Goal: Information Seeking & Learning: Compare options

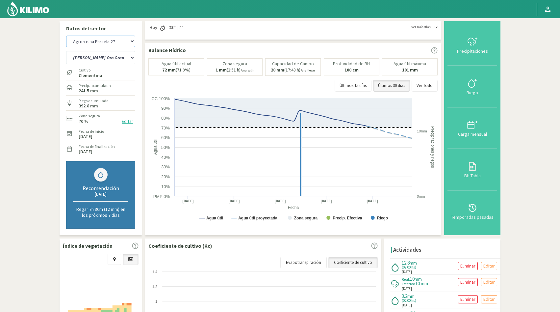
click at [131, 42] on select "Agrorreina Parcela 27 Agrorreina Parcela 42 [GEOGRAPHIC_DATA] 44 [GEOGRAPHIC_DA…" at bounding box center [100, 42] width 69 height 12
click at [66, 36] on select "Agrorreina Parcela 27 Agrorreina Parcela 42 [GEOGRAPHIC_DATA] 44 [GEOGRAPHIC_DA…" at bounding box center [100, 42] width 69 height 12
click at [118, 58] on select "[PERSON_NAME] Oro Grande Sector 1 [PERSON_NAME] Oro Grande Sector 2 [PERSON_NAM…" at bounding box center [100, 57] width 69 height 13
click at [66, 51] on select "[PERSON_NAME] Oro Grande Sector 1 [PERSON_NAME] Oro Grande Sector 2 [PERSON_NAM…" at bounding box center [100, 57] width 69 height 13
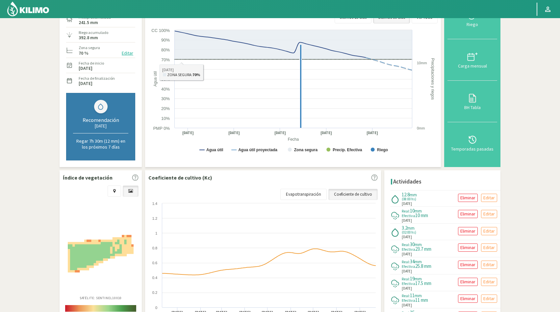
scroll to position [123, 0]
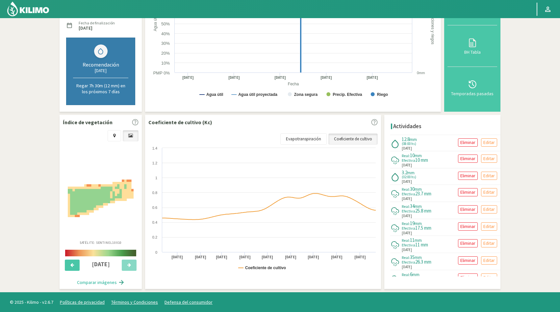
click at [103, 195] on img at bounding box center [101, 198] width 66 height 38
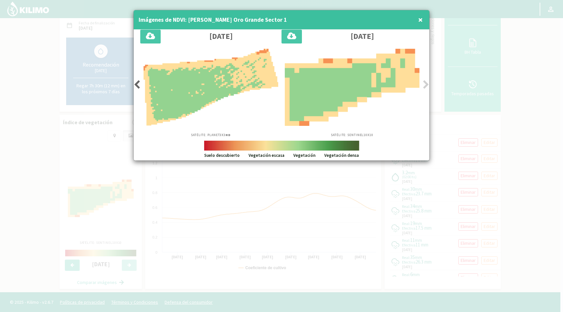
click at [420, 20] on span "×" at bounding box center [420, 19] width 5 height 11
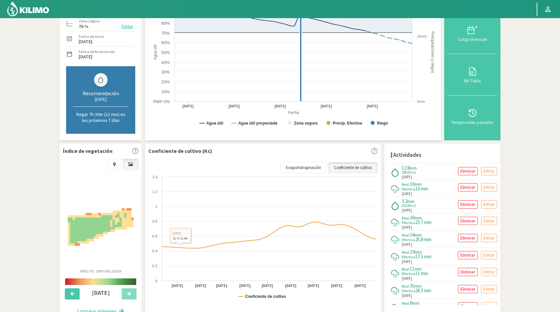
scroll to position [0, 0]
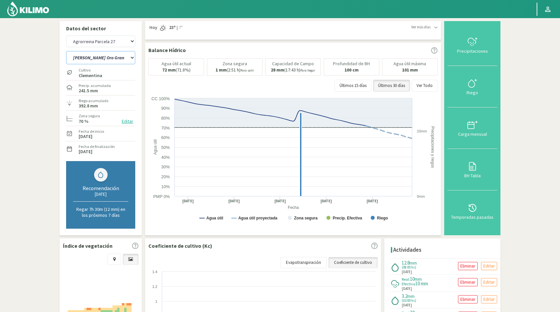
click at [130, 59] on select "[PERSON_NAME] Oro Grande Sector 1 [PERSON_NAME] Oro Grande Sector 2 [PERSON_NAM…" at bounding box center [100, 57] width 69 height 13
select select "55: Object"
click at [66, 51] on select "[PERSON_NAME] Oro Grande Sector 1 [PERSON_NAME] Oro Grande Sector 2 [PERSON_NAM…" at bounding box center [100, 57] width 69 height 13
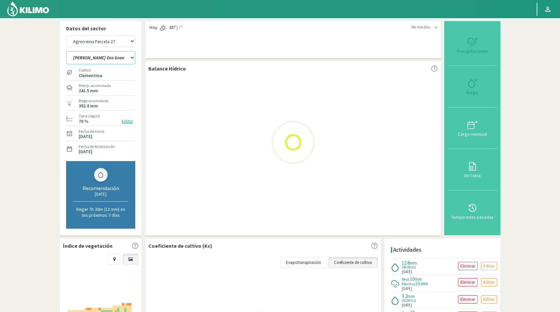
select select "130: Object"
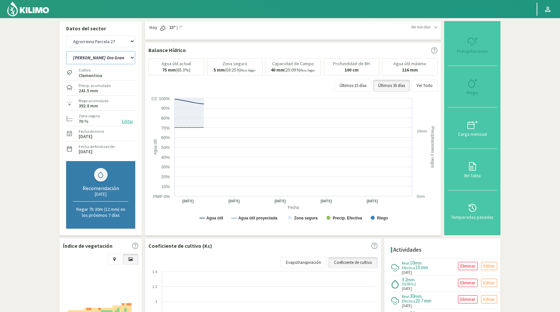
select select "59: Object"
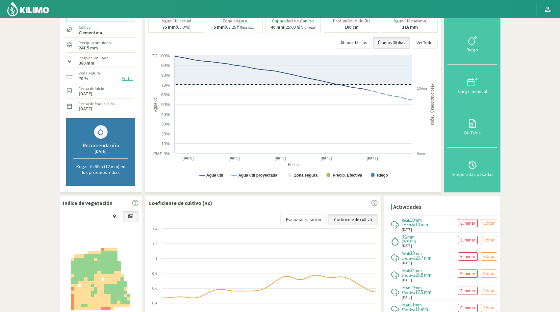
scroll to position [123, 0]
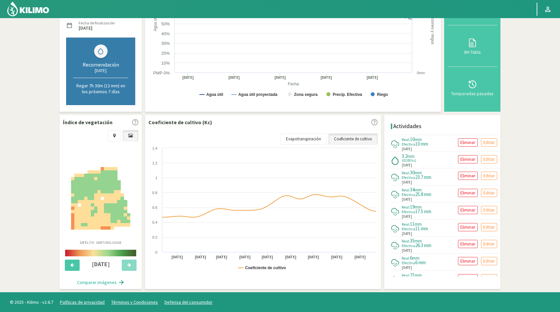
click at [94, 198] on img at bounding box center [100, 198] width 59 height 63
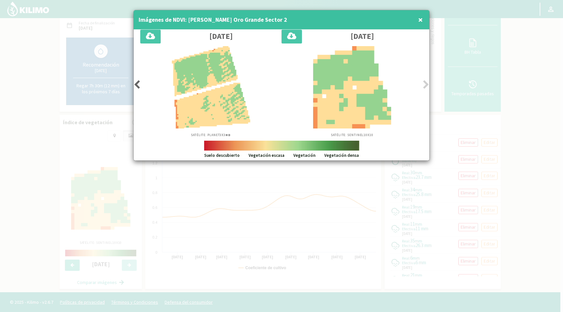
click at [137, 85] on icon at bounding box center [137, 84] width 7 height 9
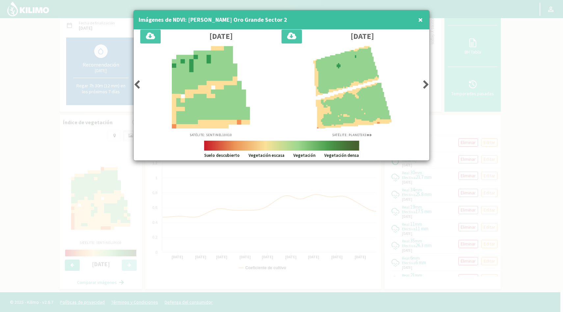
click at [427, 84] on icon at bounding box center [426, 84] width 7 height 9
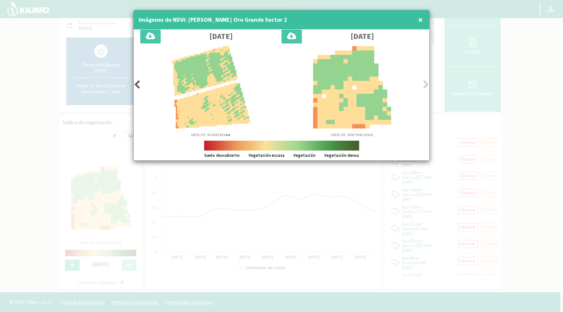
click at [138, 83] on icon at bounding box center [137, 84] width 7 height 9
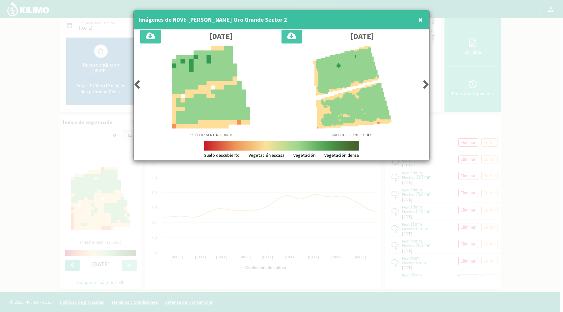
click at [138, 83] on icon at bounding box center [137, 84] width 7 height 9
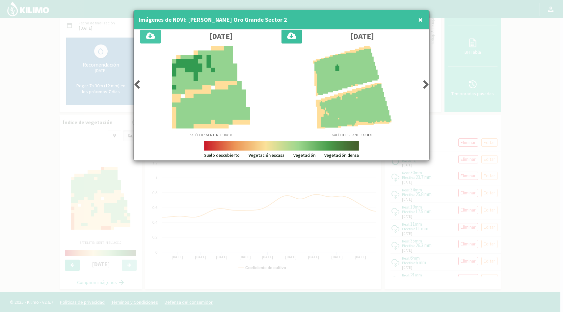
click at [291, 37] on icon at bounding box center [291, 36] width 9 height 9
click at [426, 84] on icon at bounding box center [426, 84] width 7 height 9
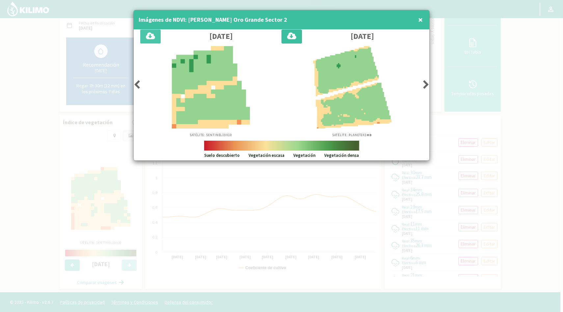
click at [294, 36] on icon at bounding box center [291, 36] width 9 height 9
click at [425, 85] on icon at bounding box center [426, 84] width 7 height 9
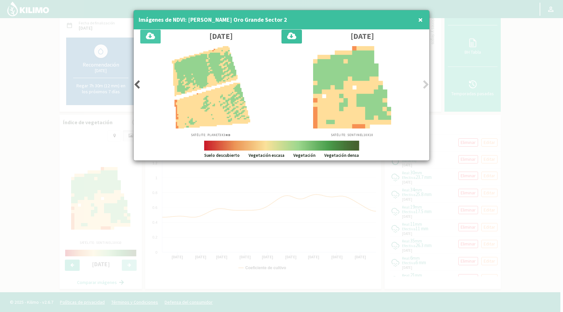
click at [293, 36] on icon at bounding box center [291, 36] width 9 height 9
click at [137, 86] on icon at bounding box center [137, 84] width 7 height 9
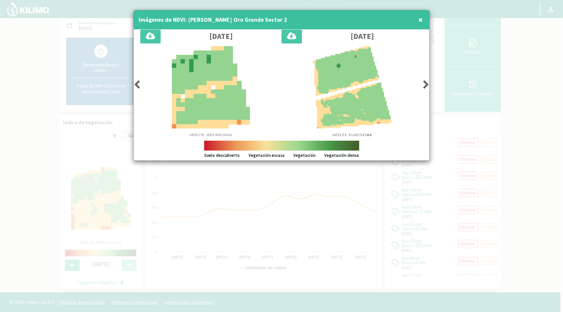
click at [137, 86] on icon at bounding box center [137, 84] width 7 height 9
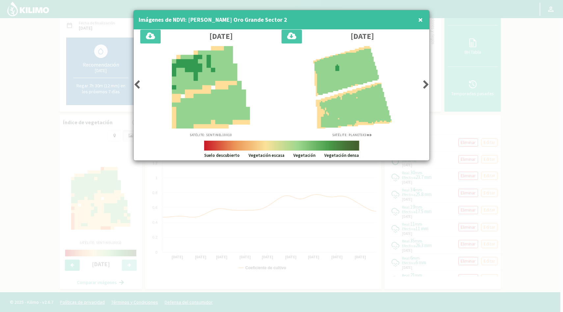
click at [137, 86] on icon at bounding box center [137, 84] width 7 height 9
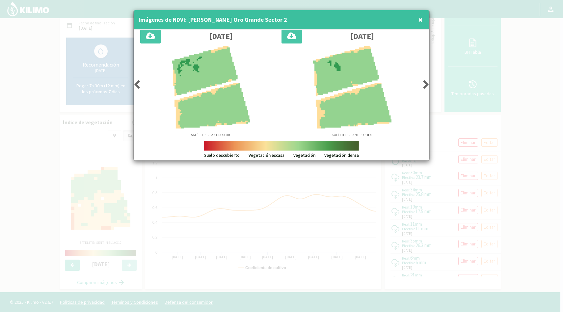
click at [137, 84] on icon at bounding box center [137, 84] width 7 height 9
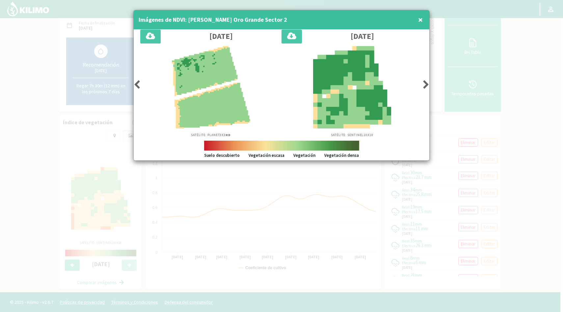
click at [137, 86] on icon at bounding box center [137, 84] width 7 height 9
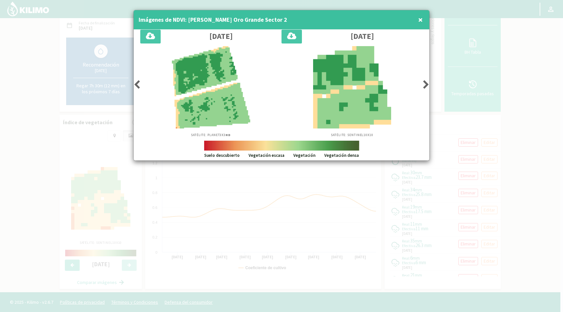
click at [137, 83] on icon at bounding box center [137, 84] width 7 height 9
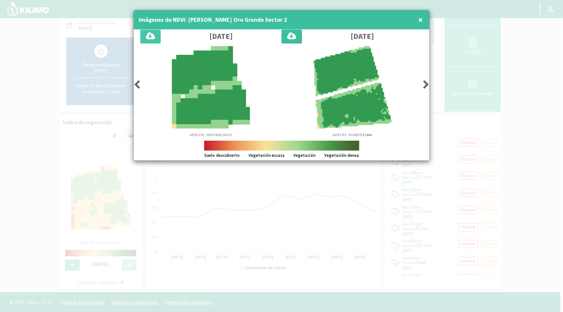
click at [292, 36] on icon at bounding box center [291, 36] width 9 height 9
click at [423, 17] on button "×" at bounding box center [421, 19] width 8 height 13
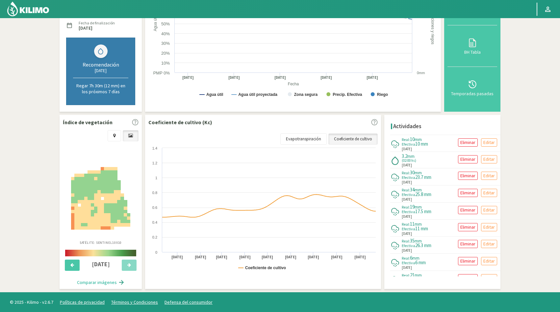
click at [95, 206] on img at bounding box center [100, 198] width 59 height 63
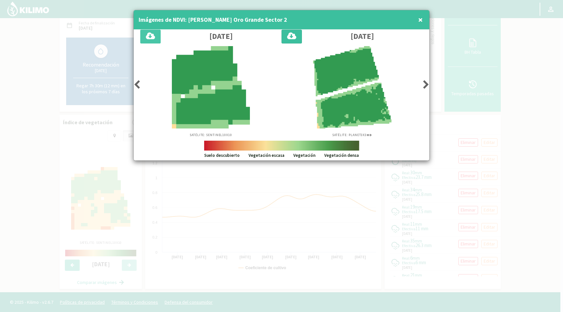
click at [293, 37] on icon at bounding box center [291, 36] width 9 height 9
click at [419, 21] on span "×" at bounding box center [420, 19] width 5 height 11
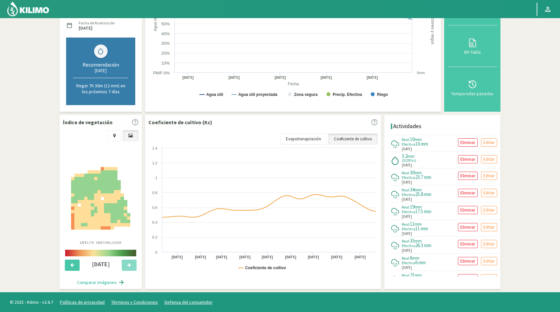
click at [97, 281] on button "Comparar imágenes" at bounding box center [100, 282] width 61 height 13
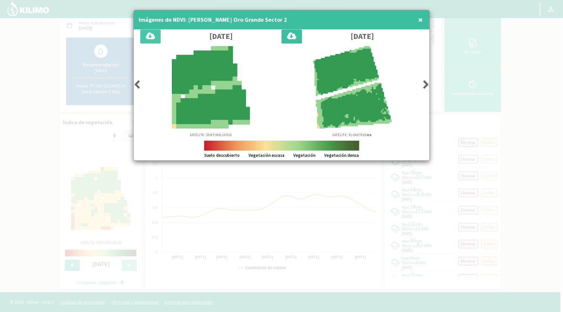
click at [426, 84] on icon at bounding box center [426, 84] width 7 height 9
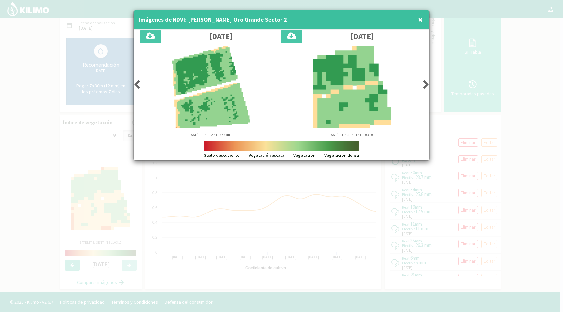
click at [426, 84] on icon at bounding box center [426, 84] width 7 height 9
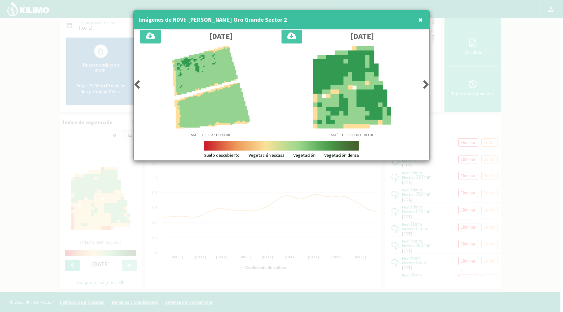
click at [426, 84] on icon at bounding box center [426, 84] width 7 height 9
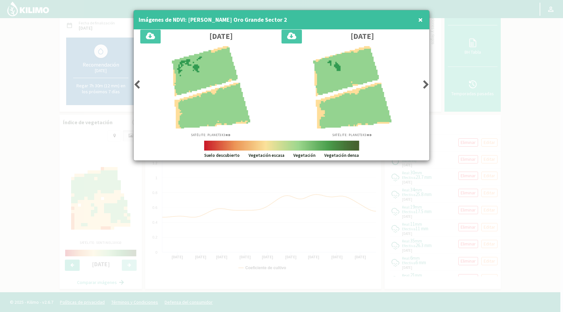
click at [426, 84] on icon at bounding box center [426, 84] width 7 height 9
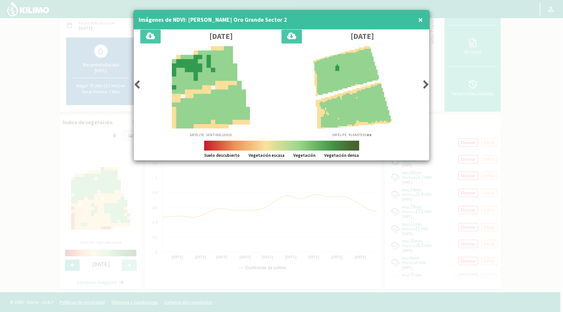
click at [426, 84] on icon at bounding box center [426, 84] width 7 height 9
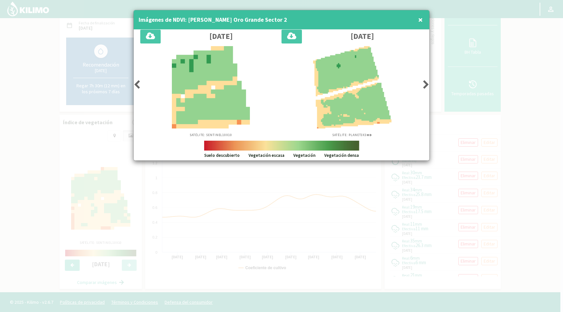
click at [426, 84] on icon at bounding box center [426, 84] width 7 height 9
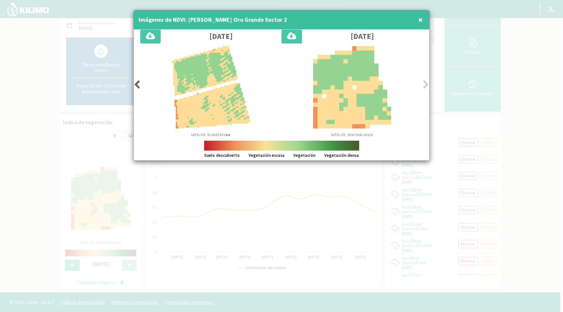
click at [426, 84] on icon at bounding box center [426, 84] width 7 height 9
click at [136, 85] on icon at bounding box center [137, 84] width 7 height 9
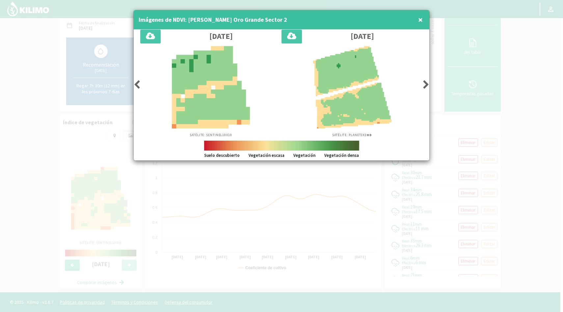
click at [136, 85] on icon at bounding box center [137, 84] width 7 height 9
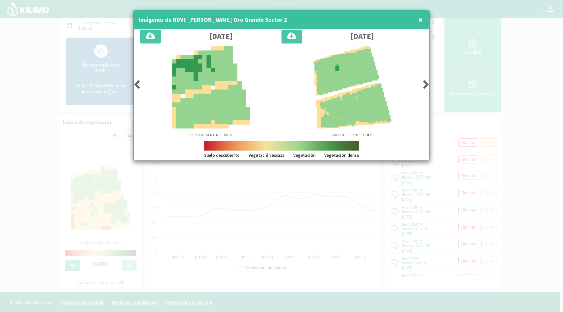
click at [136, 85] on icon at bounding box center [137, 84] width 7 height 9
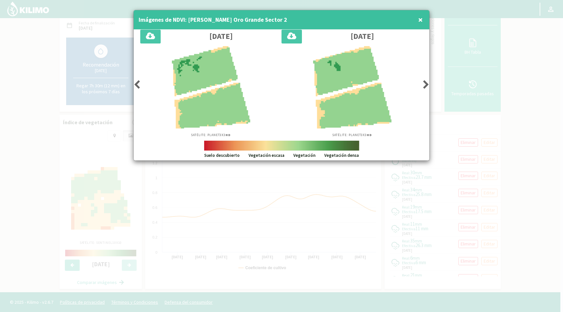
click at [136, 85] on icon at bounding box center [137, 84] width 7 height 9
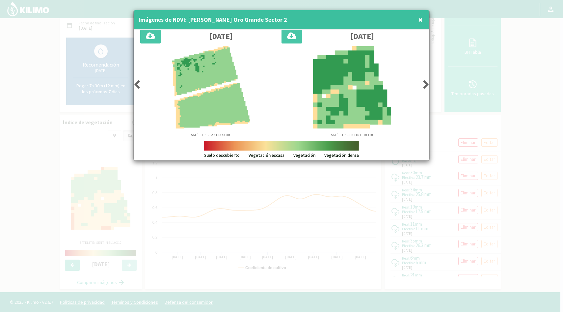
click at [136, 85] on icon at bounding box center [137, 84] width 7 height 9
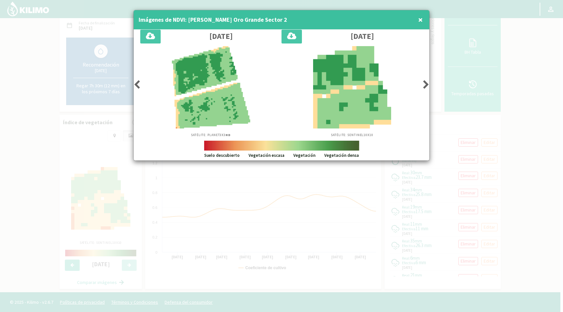
click at [426, 85] on icon at bounding box center [426, 84] width 7 height 9
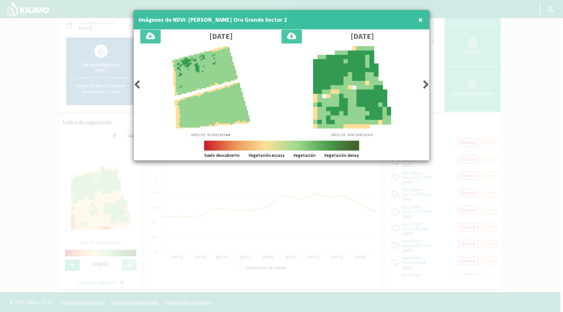
click at [426, 85] on icon at bounding box center [426, 84] width 7 height 9
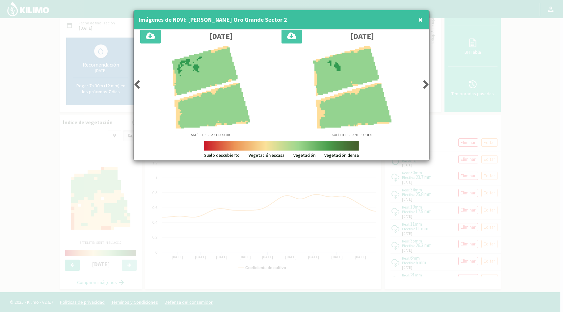
click at [426, 85] on icon at bounding box center [426, 84] width 7 height 9
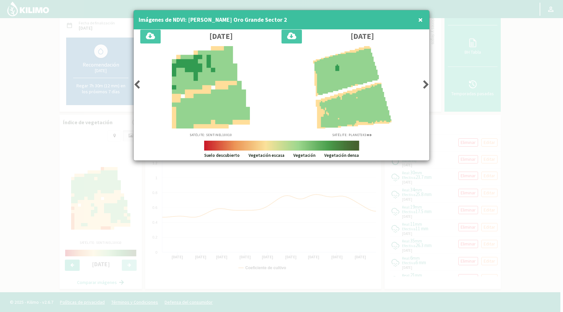
click at [426, 85] on icon at bounding box center [426, 84] width 7 height 9
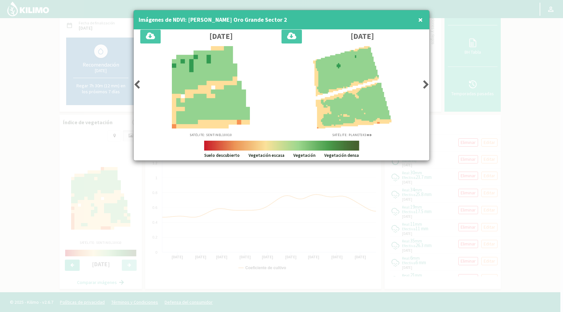
click at [426, 85] on icon at bounding box center [426, 84] width 7 height 9
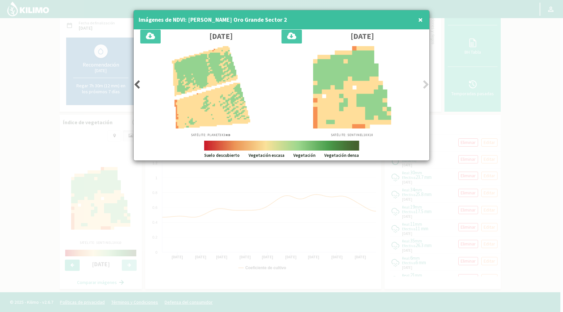
click at [136, 85] on icon at bounding box center [137, 84] width 7 height 9
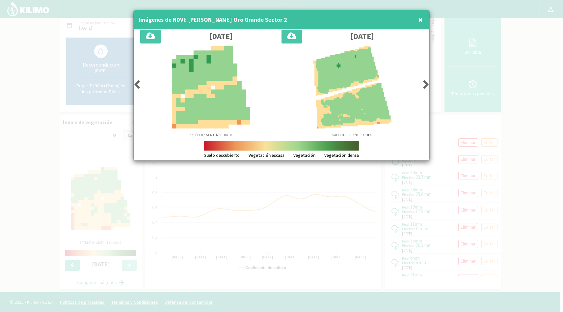
click at [136, 85] on icon at bounding box center [137, 84] width 7 height 9
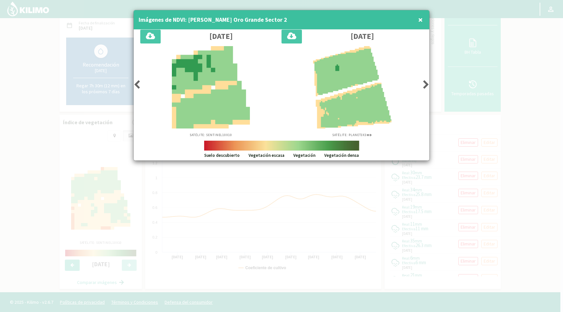
click at [136, 85] on icon at bounding box center [137, 84] width 7 height 9
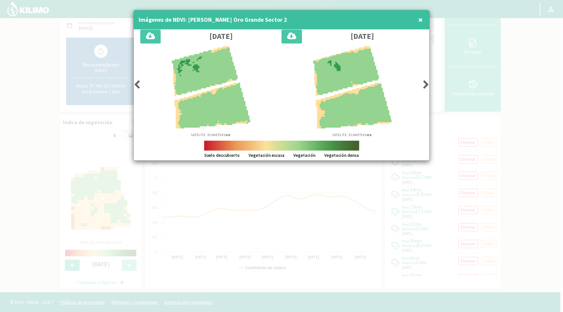
click at [136, 85] on icon at bounding box center [137, 84] width 7 height 9
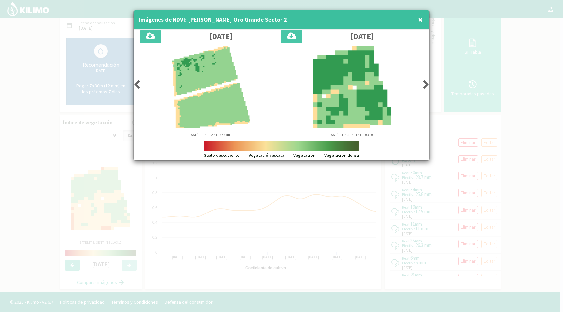
click at [136, 85] on icon at bounding box center [137, 84] width 7 height 9
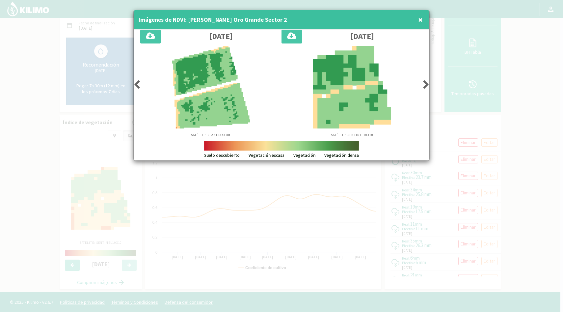
click at [136, 85] on icon at bounding box center [137, 84] width 7 height 9
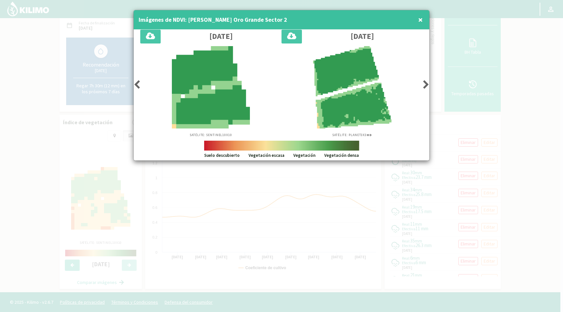
click at [137, 85] on icon at bounding box center [137, 84] width 7 height 9
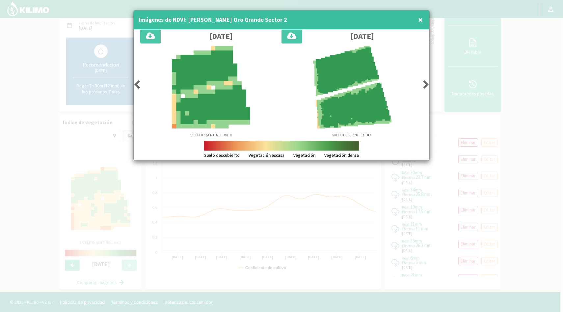
click at [426, 84] on icon at bounding box center [426, 84] width 7 height 9
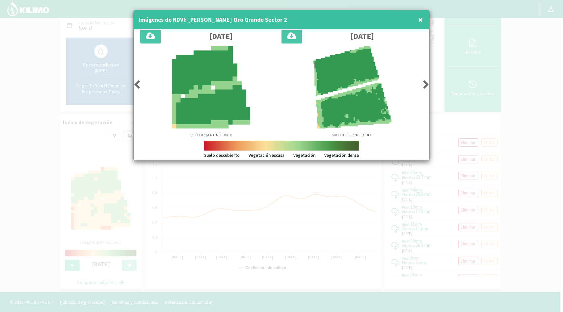
click at [426, 83] on icon at bounding box center [426, 84] width 7 height 9
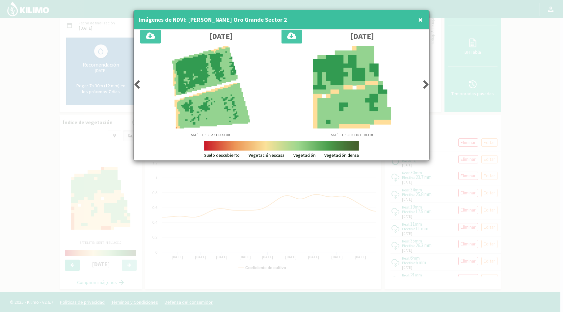
click at [427, 86] on icon at bounding box center [426, 84] width 7 height 9
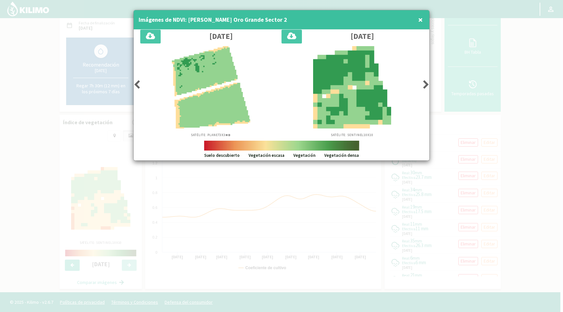
click at [425, 84] on icon at bounding box center [426, 84] width 7 height 9
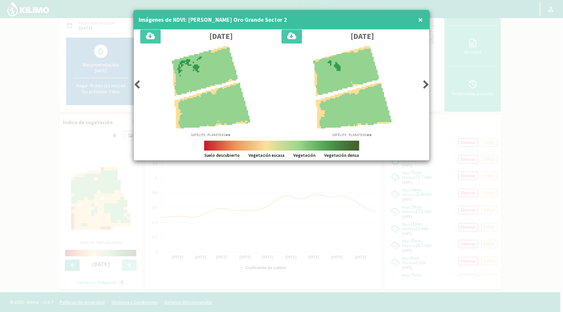
click at [426, 83] on icon at bounding box center [426, 84] width 7 height 9
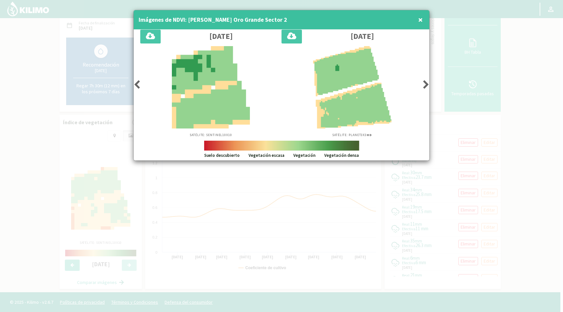
click at [426, 86] on icon at bounding box center [426, 84] width 7 height 9
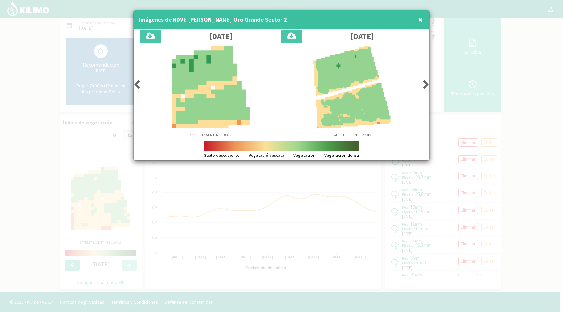
click at [426, 85] on icon at bounding box center [426, 84] width 7 height 9
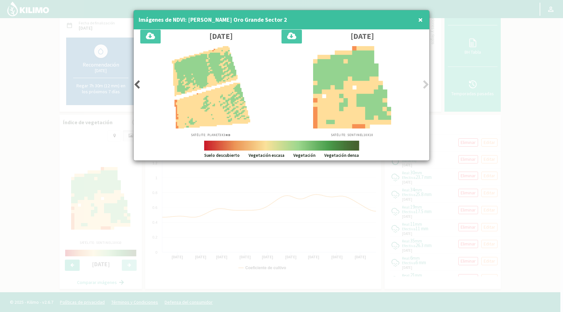
click at [426, 83] on icon at bounding box center [426, 84] width 7 height 9
click at [421, 18] on span "×" at bounding box center [420, 19] width 5 height 11
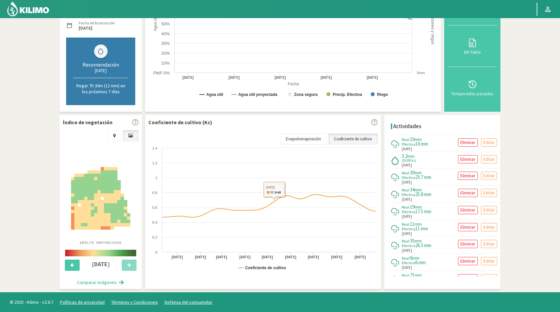
scroll to position [0, 0]
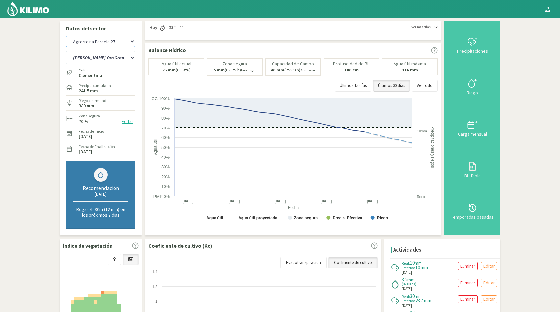
click at [102, 41] on select "Agrorreina Parcela 27 Agrorreina Parcela 42 [GEOGRAPHIC_DATA] 44 [GEOGRAPHIC_DA…" at bounding box center [100, 42] width 69 height 12
click at [66, 36] on select "Agrorreina Parcela 27 Agrorreina Parcela 42 [GEOGRAPHIC_DATA] 44 [GEOGRAPHIC_DA…" at bounding box center [100, 42] width 69 height 12
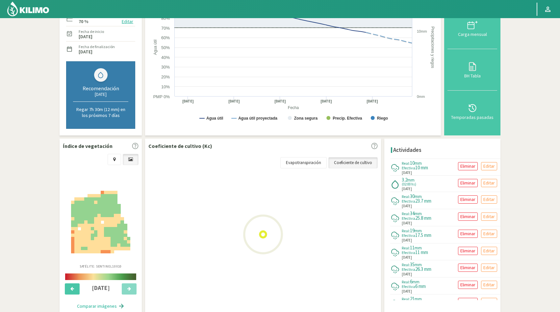
scroll to position [123, 0]
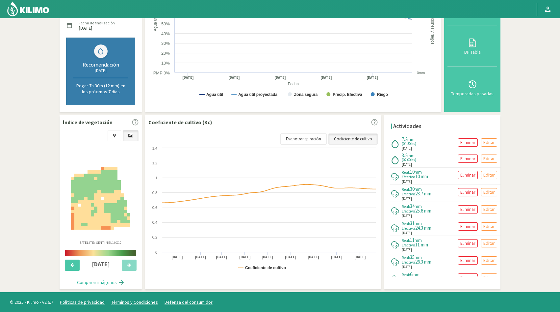
select select "143: Object"
select select "62: Object"
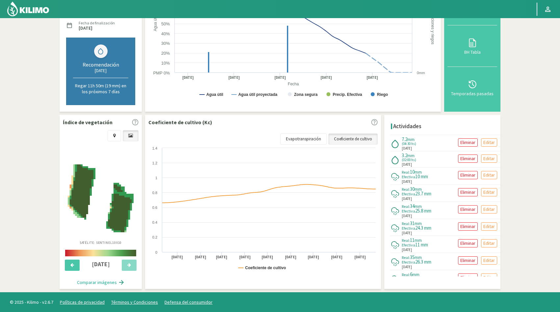
click at [104, 283] on button "Comparar imágenes" at bounding box center [100, 282] width 61 height 13
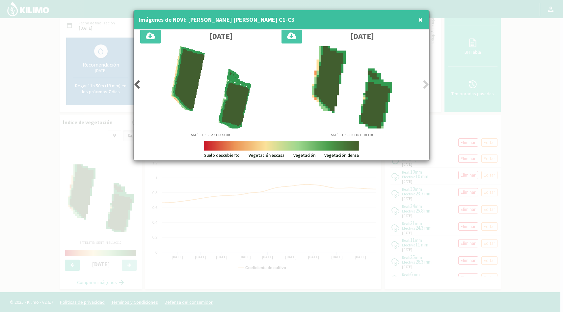
click at [137, 84] on icon at bounding box center [137, 84] width 7 height 9
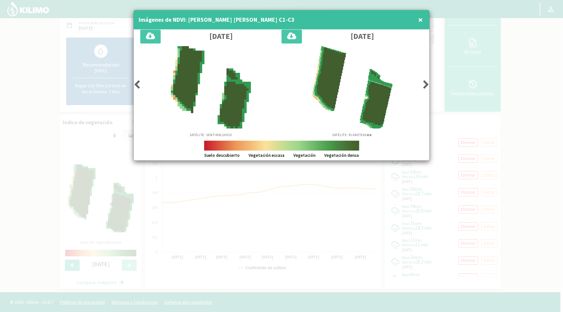
click at [137, 84] on icon at bounding box center [137, 84] width 7 height 9
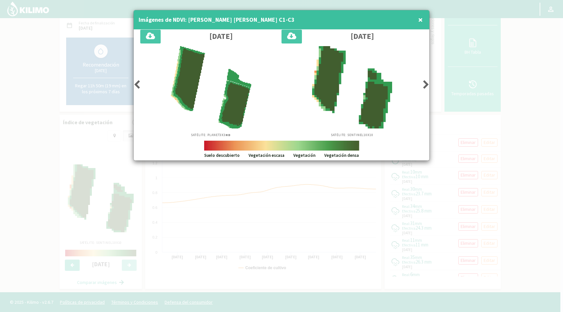
click at [137, 84] on icon at bounding box center [137, 84] width 7 height 9
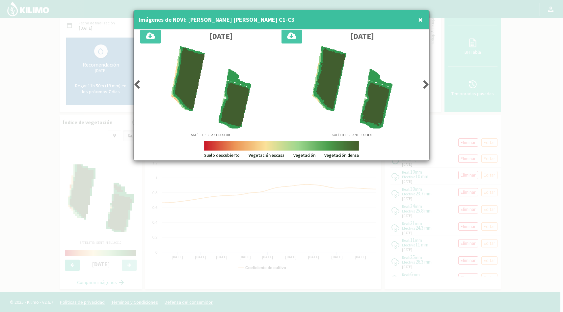
click at [137, 84] on icon at bounding box center [137, 84] width 7 height 9
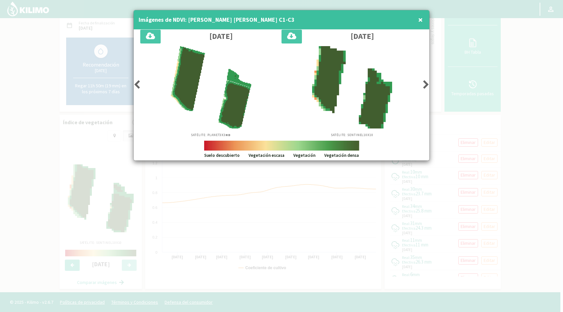
click at [137, 84] on icon at bounding box center [137, 84] width 7 height 9
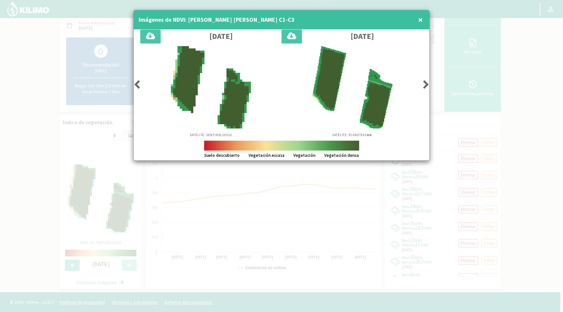
click at [421, 21] on span "×" at bounding box center [420, 19] width 5 height 11
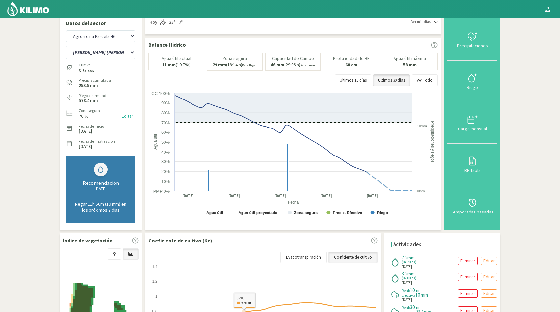
scroll to position [0, 0]
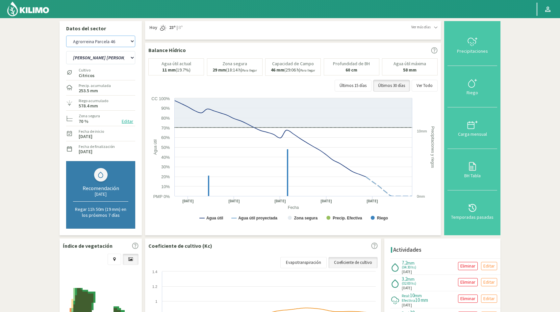
click at [105, 42] on select "Agrorreina Parcela 27 Agrorreina Parcela 42 [GEOGRAPHIC_DATA] 44 [GEOGRAPHIC_DA…" at bounding box center [100, 42] width 69 height 12
click at [66, 36] on select "Agrorreina Parcela 27 Agrorreina Parcela 42 [GEOGRAPHIC_DATA] 44 [GEOGRAPHIC_DA…" at bounding box center [100, 42] width 69 height 12
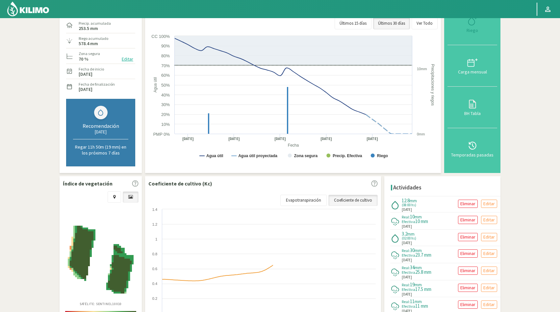
scroll to position [89, 0]
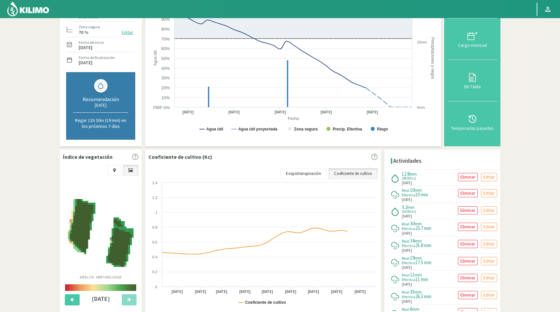
select select "150: Object"
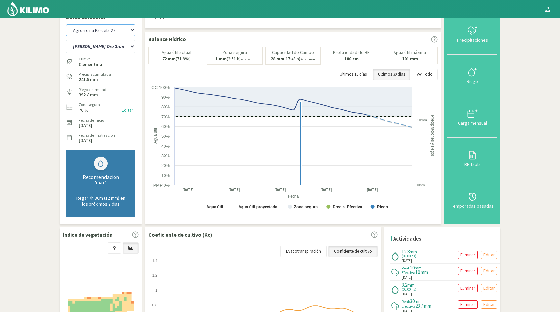
scroll to position [0, 0]
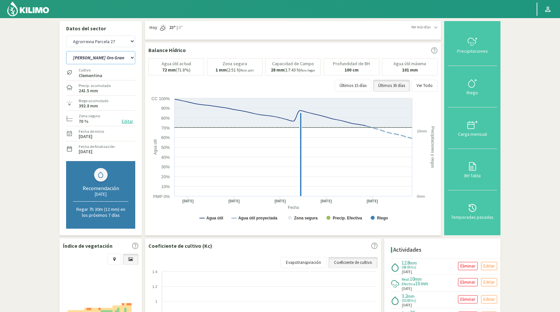
click at [132, 58] on select "[PERSON_NAME] Oro Grande Sector 1 [PERSON_NAME] Oro Grande Sector 2 [PERSON_NAM…" at bounding box center [100, 57] width 69 height 13
click at [66, 51] on select "[PERSON_NAME] Oro Grande Sector 1 [PERSON_NAME] Oro Grande Sector 2 [PERSON_NAM…" at bounding box center [100, 57] width 69 height 13
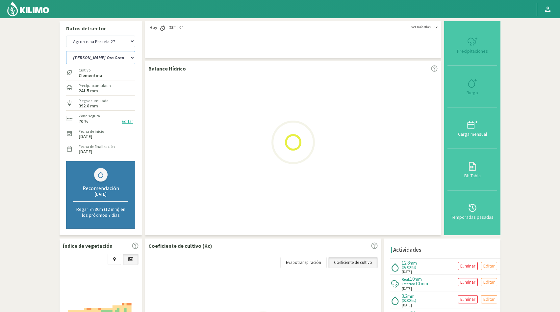
select select "64: Object"
select select "160: Object"
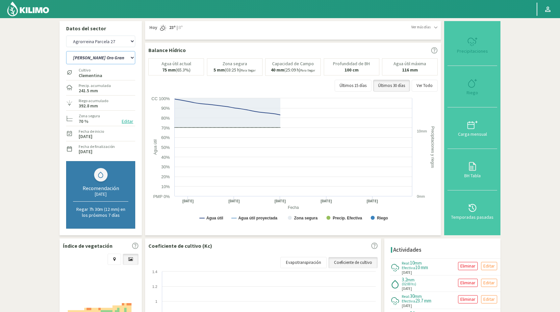
select select "69: Object"
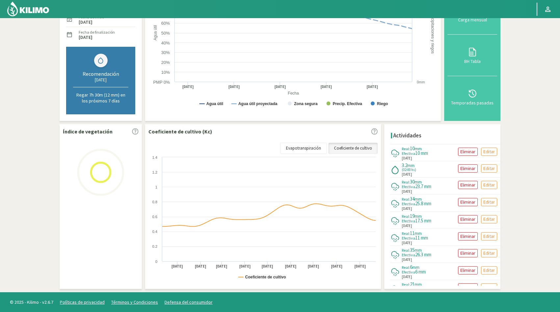
scroll to position [118, 0]
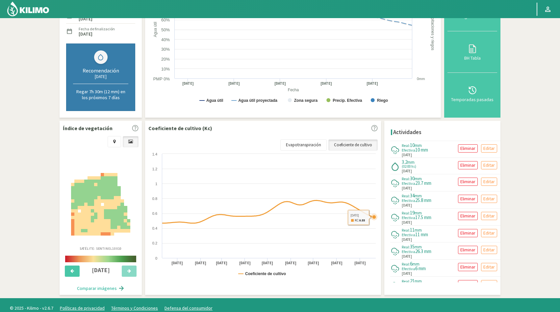
click at [375, 217] on icon at bounding box center [374, 217] width 4 height 4
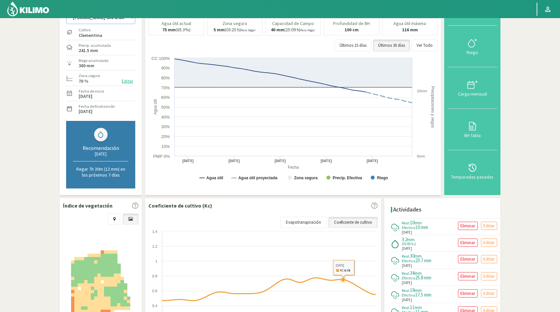
scroll to position [0, 0]
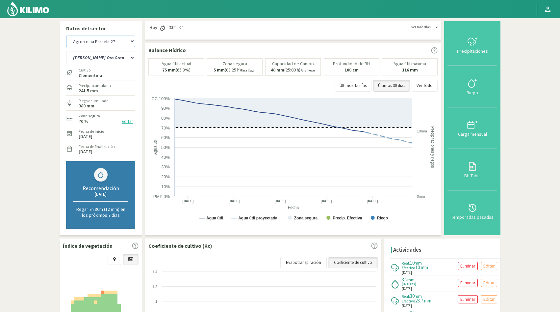
click at [133, 39] on select "Agrorreina Parcela 27 Agrorreina Parcela 42 [GEOGRAPHIC_DATA] 44 [GEOGRAPHIC_DA…" at bounding box center [100, 42] width 69 height 12
click at [66, 36] on select "Agrorreina Parcela 27 Agrorreina Parcela 42 [GEOGRAPHIC_DATA] 44 [GEOGRAPHIC_DA…" at bounding box center [100, 42] width 69 height 12
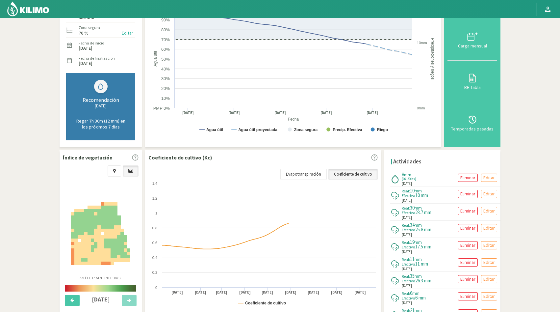
scroll to position [98, 0]
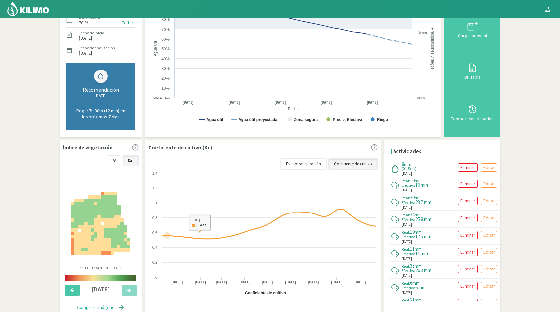
select select "175: Object"
select select "72: Object"
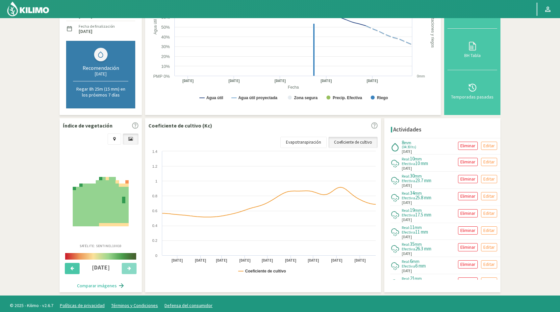
scroll to position [123, 0]
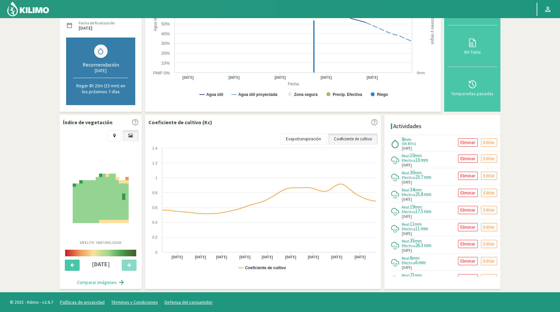
click at [99, 283] on button "Comparar imágenes" at bounding box center [100, 282] width 61 height 13
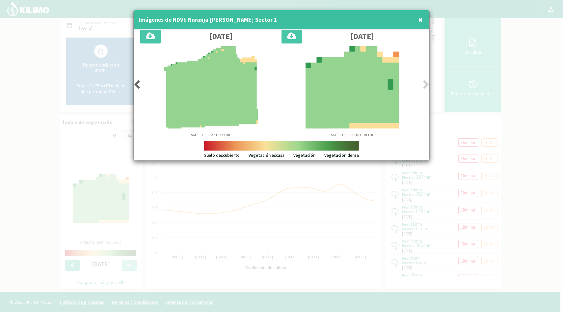
click at [137, 84] on icon at bounding box center [137, 84] width 7 height 9
click at [136, 85] on icon at bounding box center [137, 84] width 7 height 9
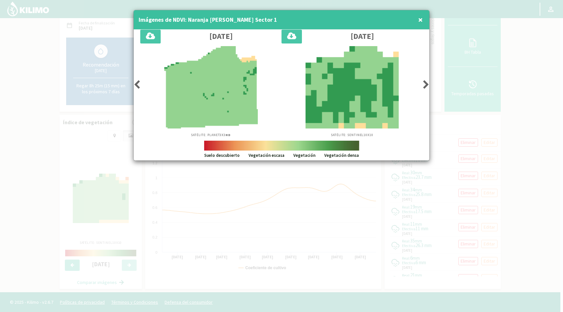
click at [136, 85] on icon at bounding box center [137, 84] width 7 height 9
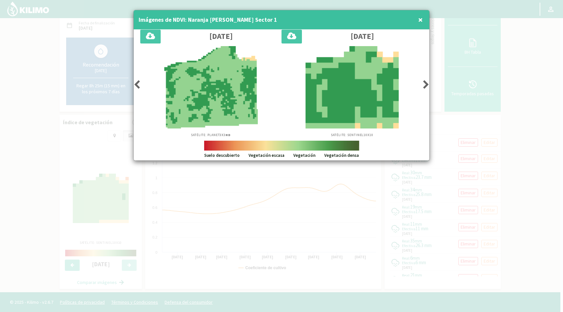
click at [136, 85] on icon at bounding box center [137, 84] width 7 height 9
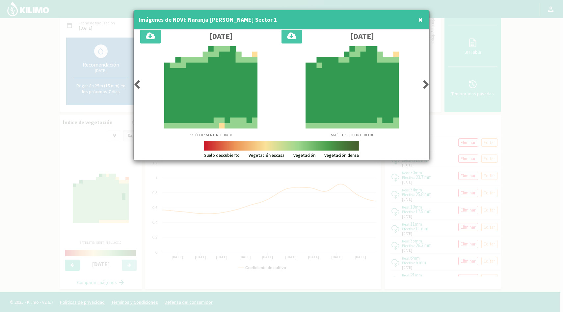
click at [138, 83] on icon at bounding box center [137, 84] width 7 height 9
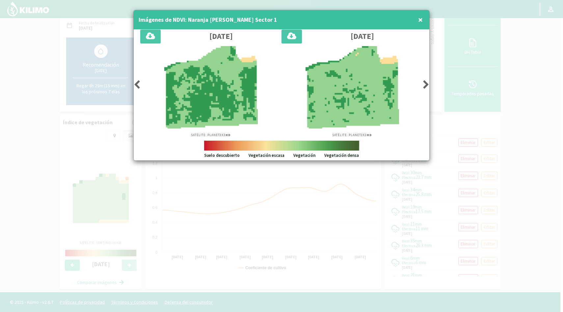
click at [137, 84] on icon at bounding box center [137, 84] width 7 height 9
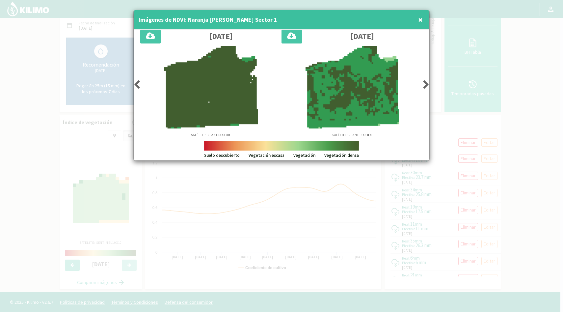
click at [137, 83] on icon at bounding box center [137, 84] width 7 height 9
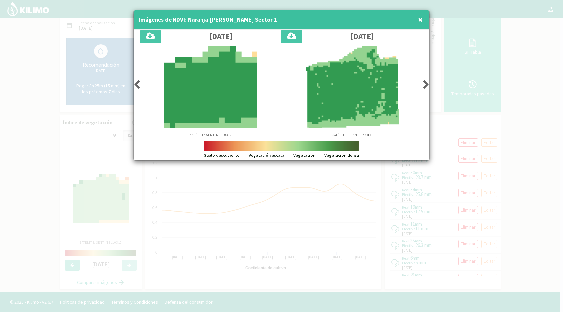
click at [426, 83] on icon at bounding box center [426, 84] width 7 height 9
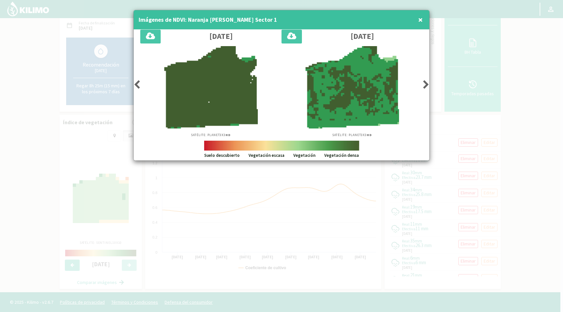
click at [426, 83] on icon at bounding box center [426, 84] width 7 height 9
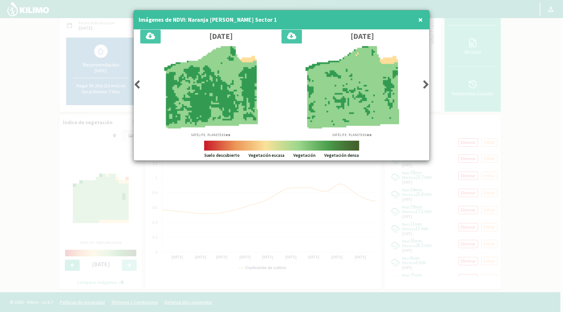
click at [426, 83] on icon at bounding box center [426, 84] width 7 height 9
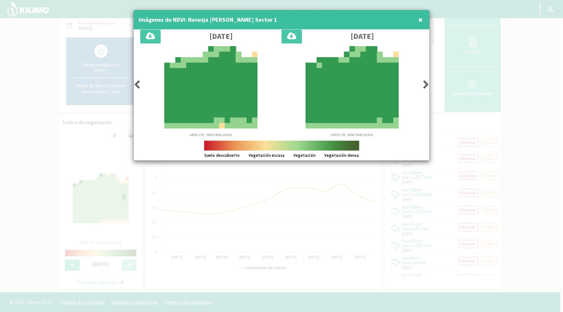
click at [426, 83] on icon at bounding box center [426, 84] width 7 height 9
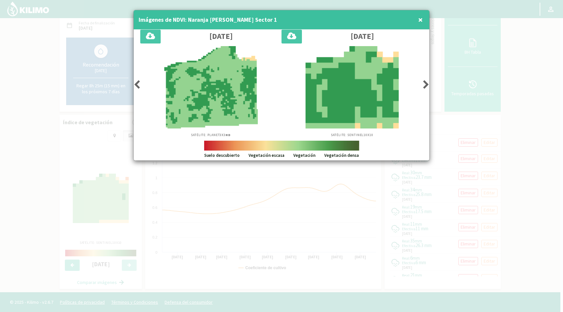
click at [139, 84] on icon at bounding box center [137, 84] width 7 height 9
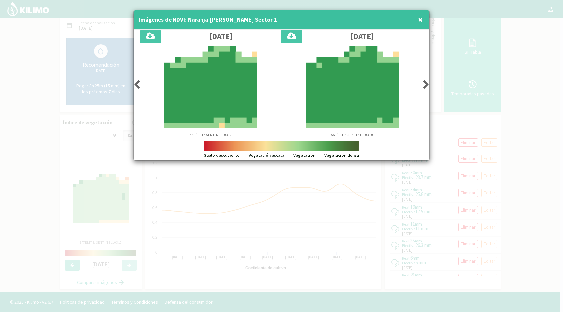
click at [427, 85] on icon at bounding box center [426, 84] width 7 height 9
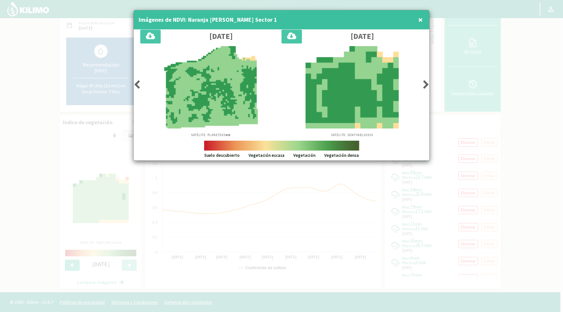
click at [137, 84] on icon at bounding box center [137, 84] width 7 height 9
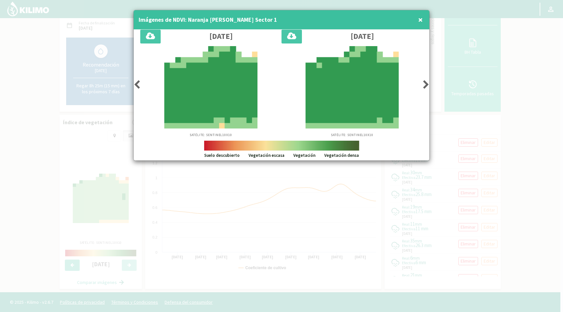
click at [426, 84] on icon at bounding box center [426, 84] width 7 height 9
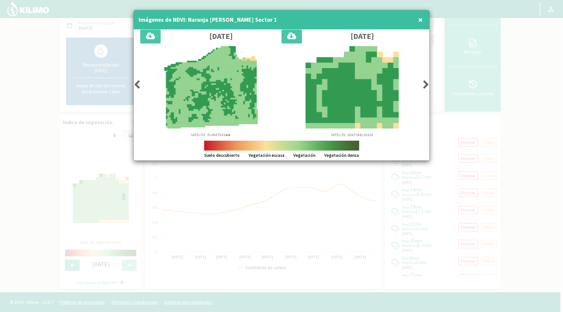
click at [426, 84] on icon at bounding box center [426, 84] width 7 height 9
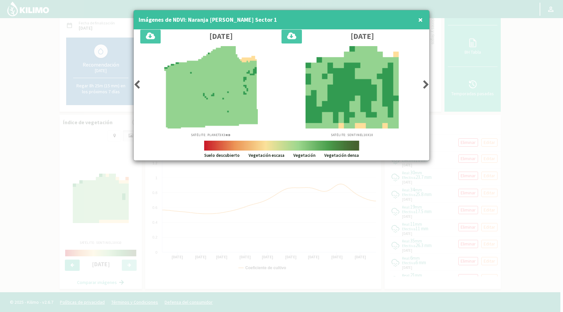
click at [426, 84] on icon at bounding box center [426, 84] width 7 height 9
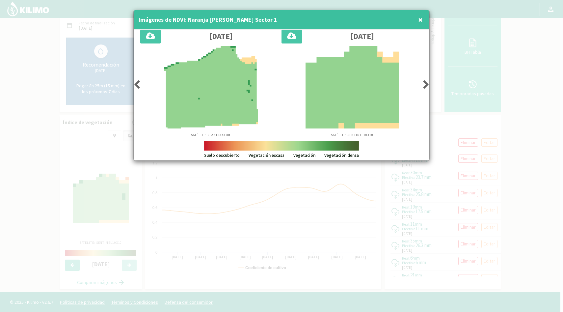
click at [426, 84] on icon at bounding box center [426, 84] width 7 height 9
click at [137, 85] on icon at bounding box center [137, 84] width 7 height 9
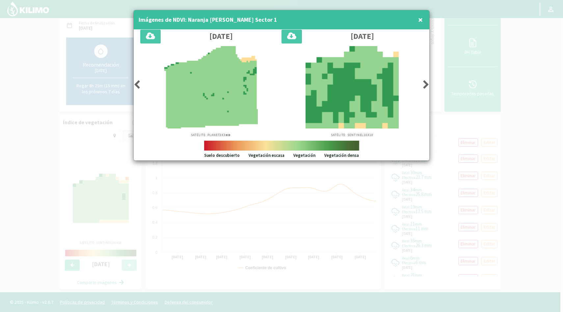
click at [137, 85] on icon at bounding box center [137, 84] width 7 height 9
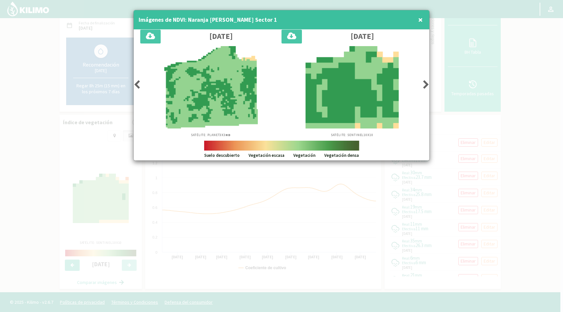
click at [137, 85] on icon at bounding box center [137, 84] width 7 height 9
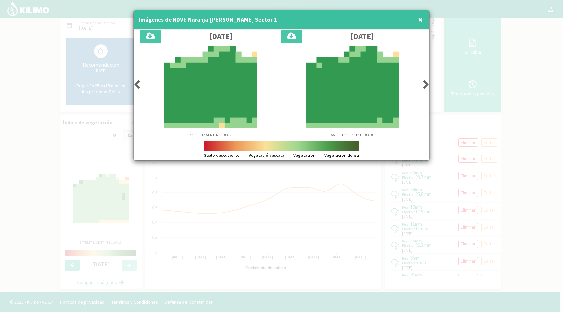
click at [422, 20] on span "×" at bounding box center [420, 19] width 5 height 11
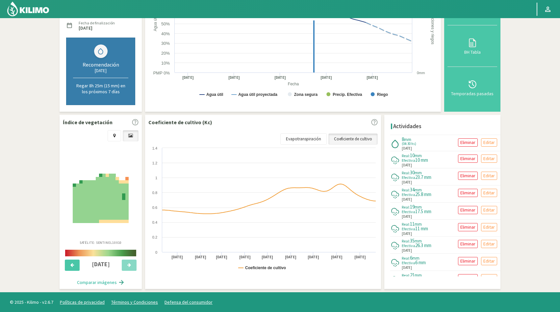
scroll to position [0, 0]
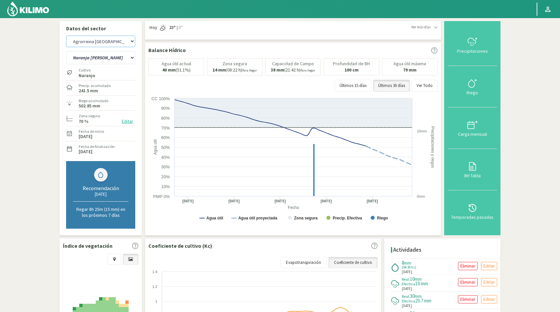
click at [126, 40] on select "Agrorreina Parcela 27 Agrorreina Parcela 42 [GEOGRAPHIC_DATA] 44 [GEOGRAPHIC_DA…" at bounding box center [100, 42] width 69 height 12
click at [66, 36] on select "Agrorreina Parcela 27 Agrorreina Parcela 42 [GEOGRAPHIC_DATA] 44 [GEOGRAPHIC_DA…" at bounding box center [100, 42] width 69 height 12
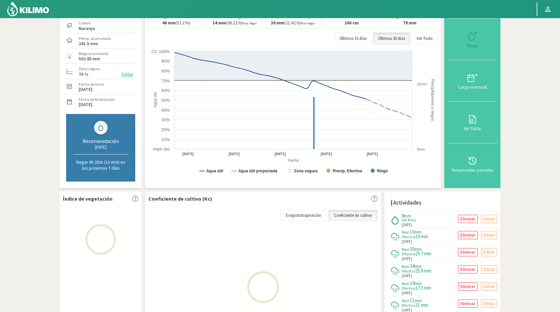
scroll to position [114, 0]
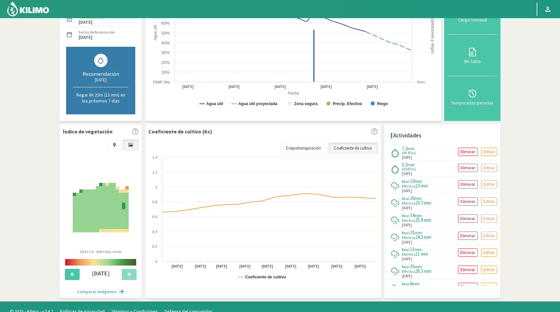
select select "183: Object"
select select "76: Object"
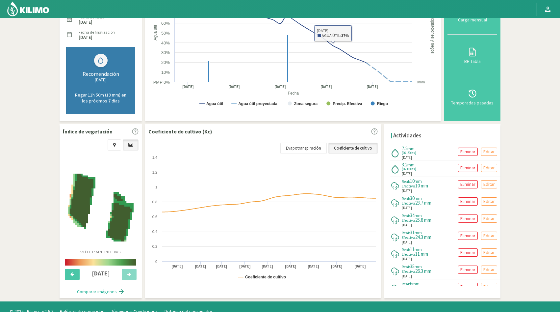
scroll to position [0, 0]
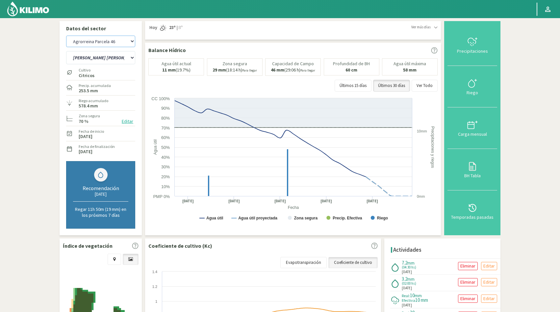
click at [132, 40] on select "Agrorreina Parcela 27 Agrorreina Parcela 42 [GEOGRAPHIC_DATA] 44 [GEOGRAPHIC_DA…" at bounding box center [100, 42] width 69 height 12
click at [66, 36] on select "Agrorreina Parcela 27 Agrorreina Parcela 42 [GEOGRAPHIC_DATA] 44 [GEOGRAPHIC_DA…" at bounding box center [100, 42] width 69 height 12
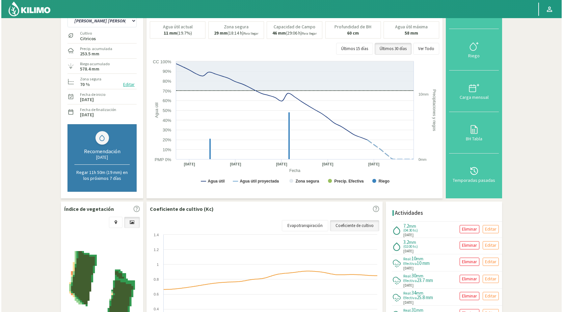
scroll to position [123, 0]
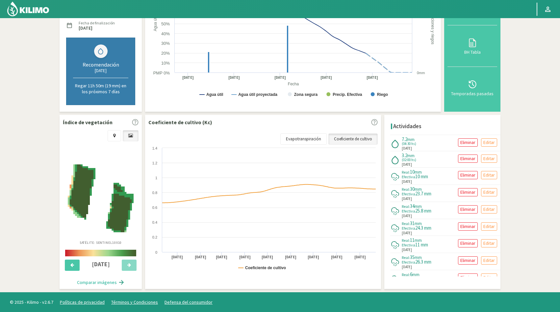
click at [93, 282] on button "Comparar imágenes" at bounding box center [100, 282] width 61 height 13
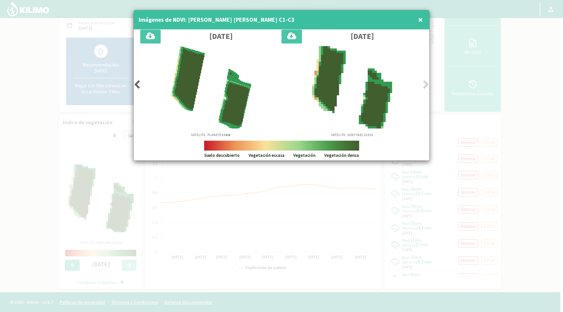
click at [137, 85] on icon at bounding box center [137, 84] width 7 height 9
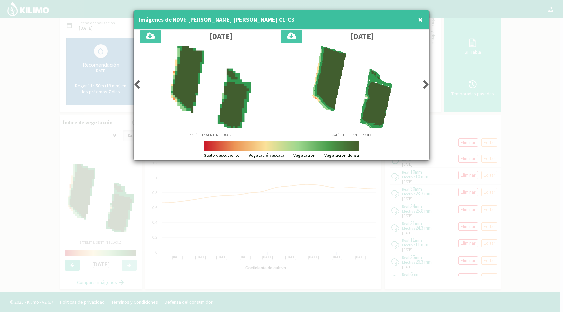
click at [137, 85] on icon at bounding box center [137, 84] width 7 height 9
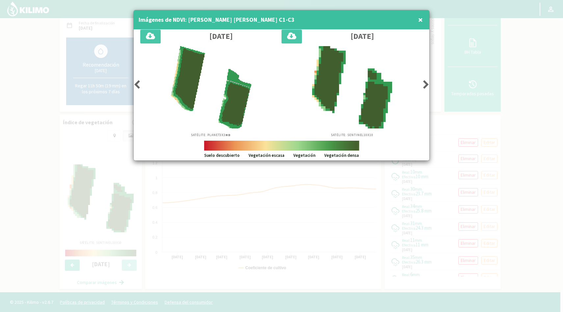
click at [137, 85] on icon at bounding box center [137, 84] width 7 height 9
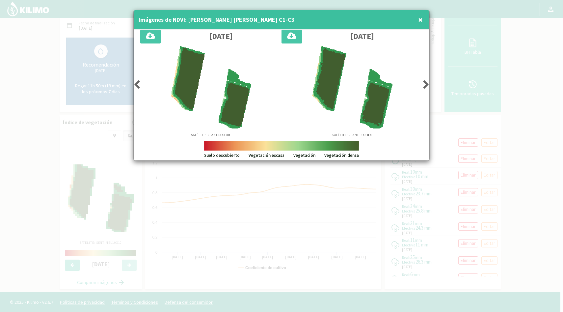
click at [137, 85] on icon at bounding box center [137, 84] width 7 height 9
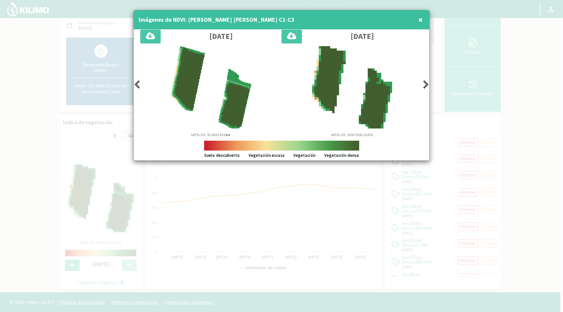
click at [137, 85] on icon at bounding box center [137, 84] width 7 height 9
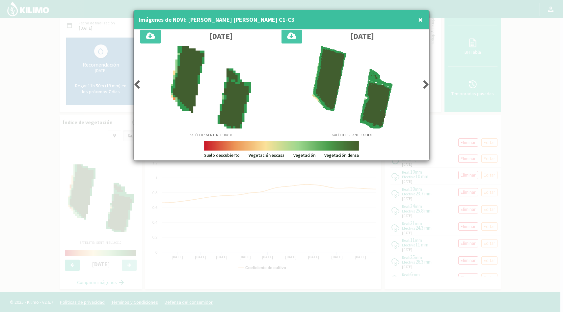
click at [137, 85] on icon at bounding box center [137, 84] width 7 height 9
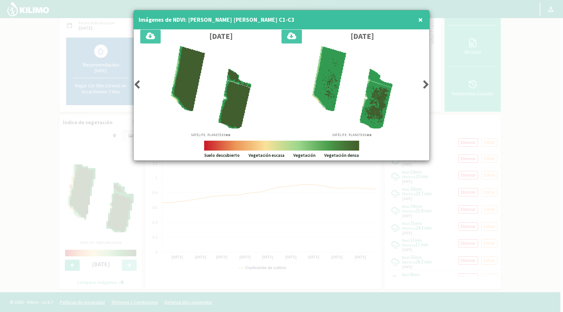
click at [425, 85] on icon at bounding box center [426, 84] width 7 height 9
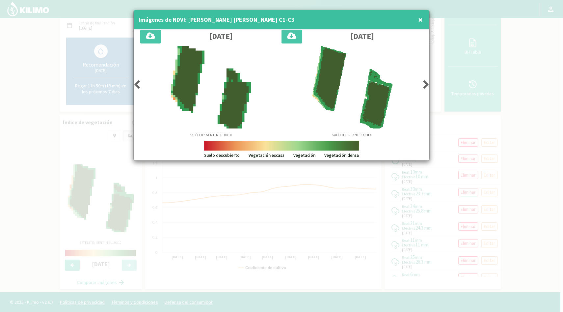
click at [425, 85] on icon at bounding box center [426, 84] width 7 height 9
